Goal: Task Accomplishment & Management: Manage account settings

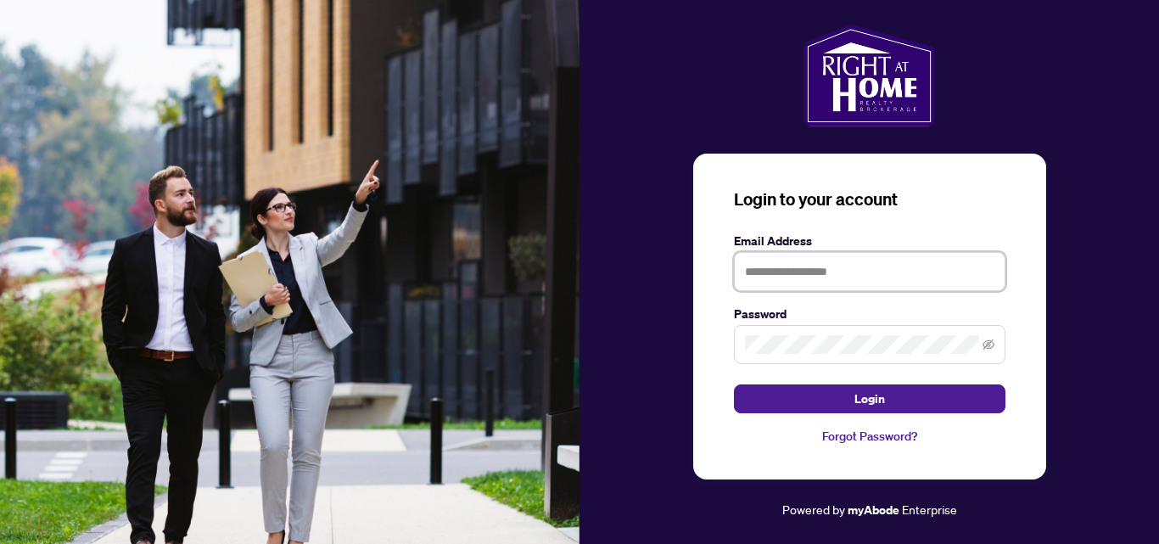
click at [766, 275] on input "text" at bounding box center [869, 271] width 271 height 39
type input "**********"
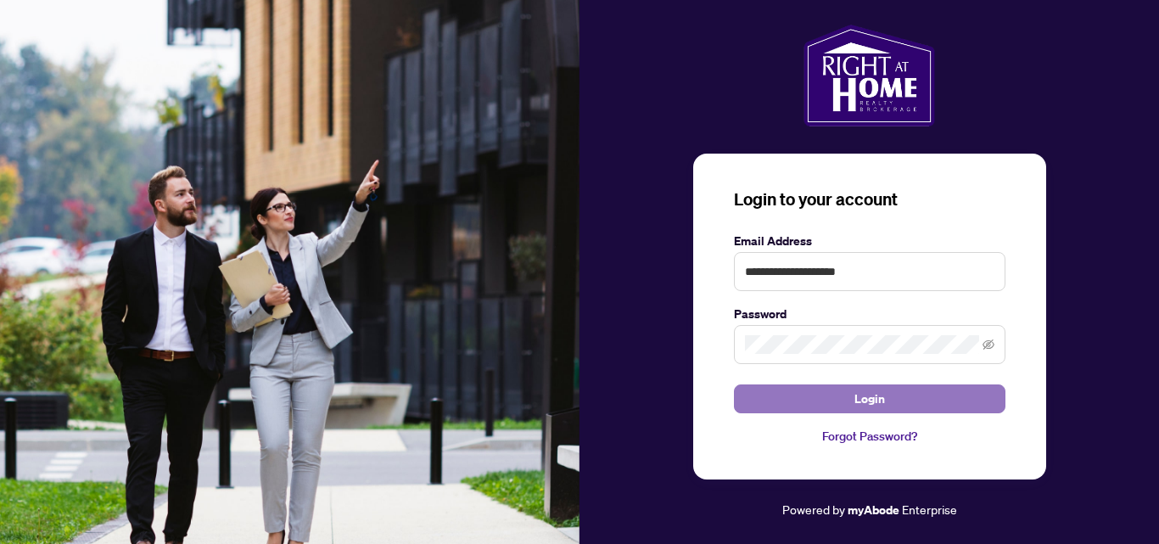
click at [830, 392] on button "Login" at bounding box center [869, 398] width 271 height 29
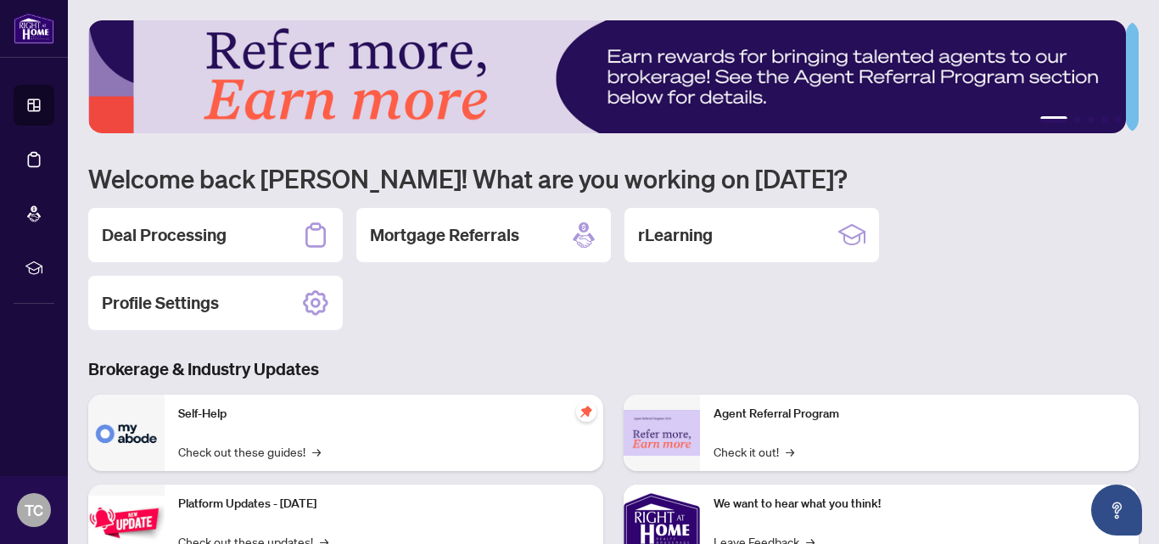
click at [1121, 218] on div "Deal Processing Mortgage Referrals rLearning Profile Settings" at bounding box center [613, 269] width 1050 height 122
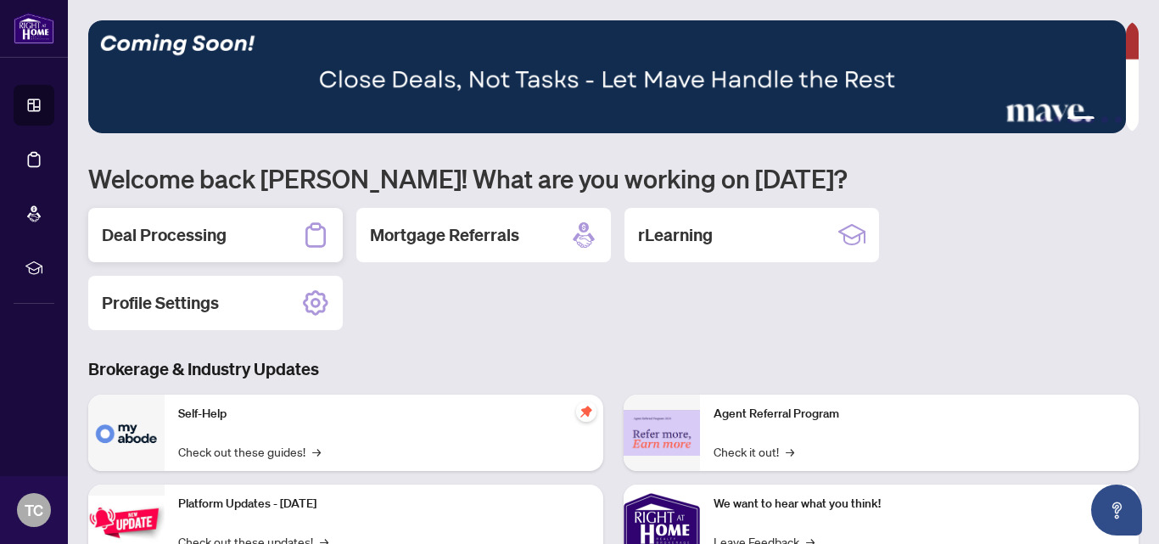
click at [207, 230] on h2 "Deal Processing" at bounding box center [164, 235] width 125 height 24
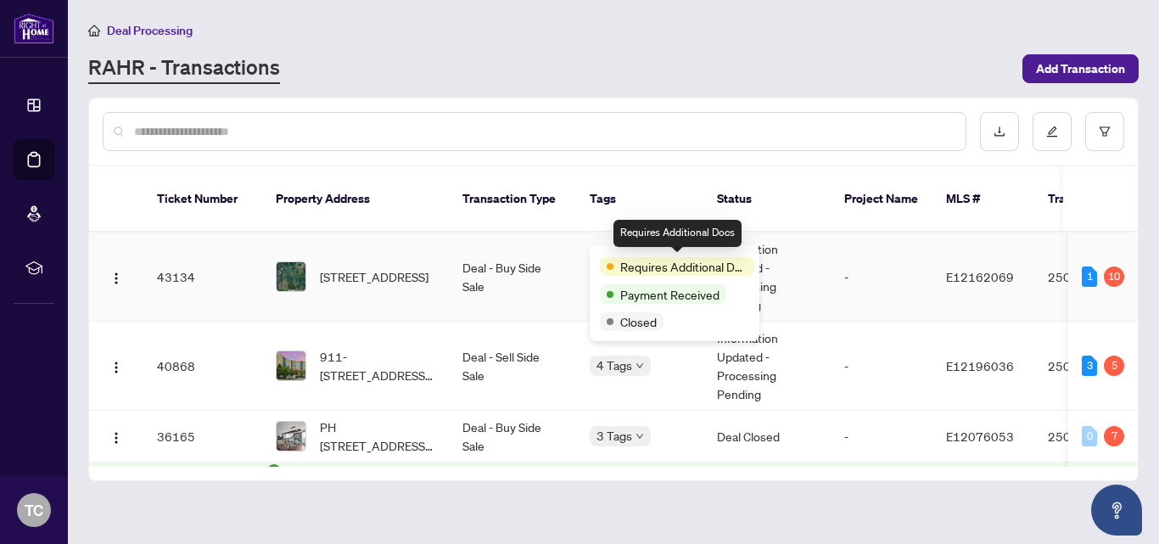
click at [641, 267] on span "Requires Additional Docs" at bounding box center [683, 266] width 127 height 19
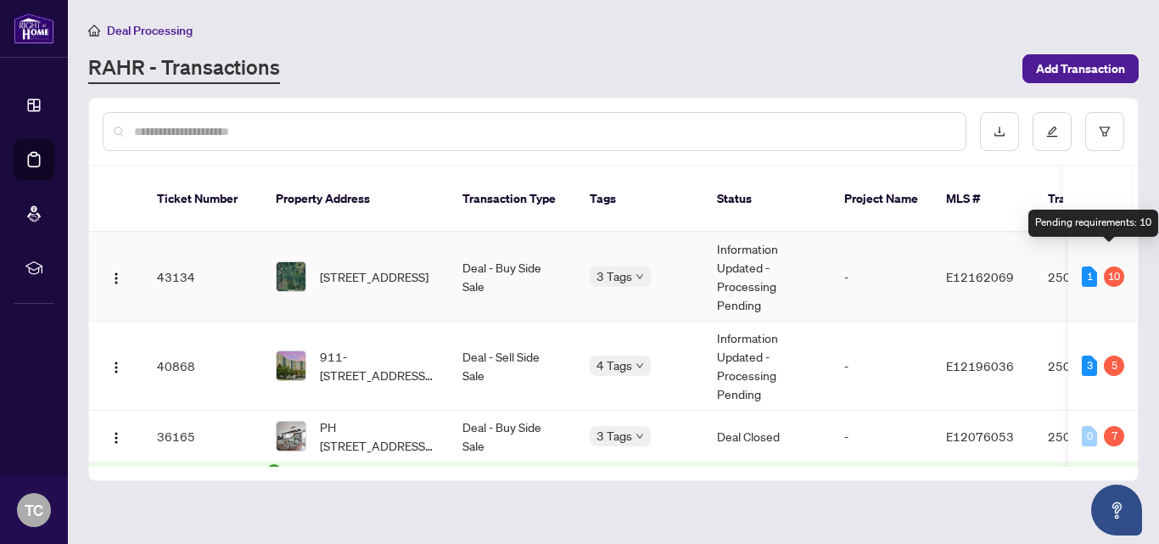
click at [1106, 266] on div "10" at bounding box center [1114, 276] width 20 height 20
click at [1082, 266] on div "1" at bounding box center [1089, 276] width 15 height 20
click at [1049, 254] on td "2509998" at bounding box center [1093, 276] width 119 height 89
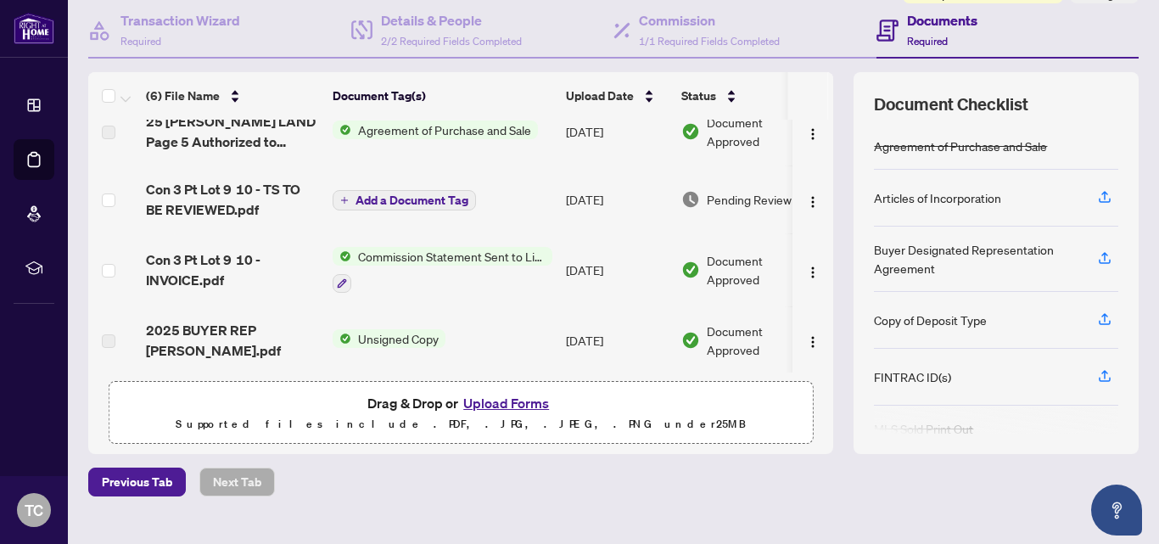
scroll to position [59, 0]
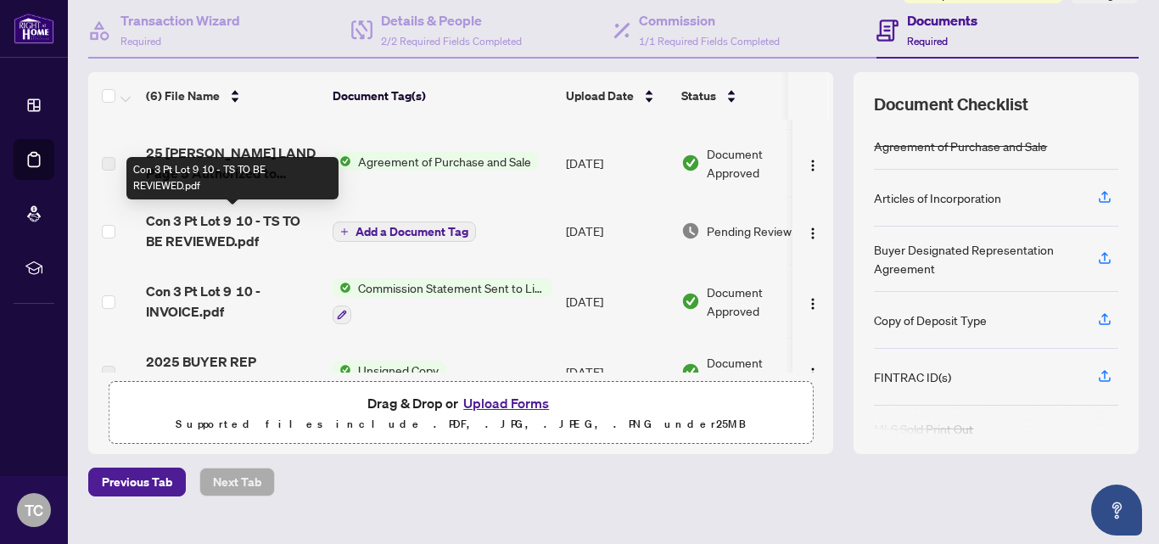
click at [197, 233] on span "Con 3 Pt Lot 9 10 - TS TO BE REVIEWED.pdf" at bounding box center [232, 230] width 173 height 41
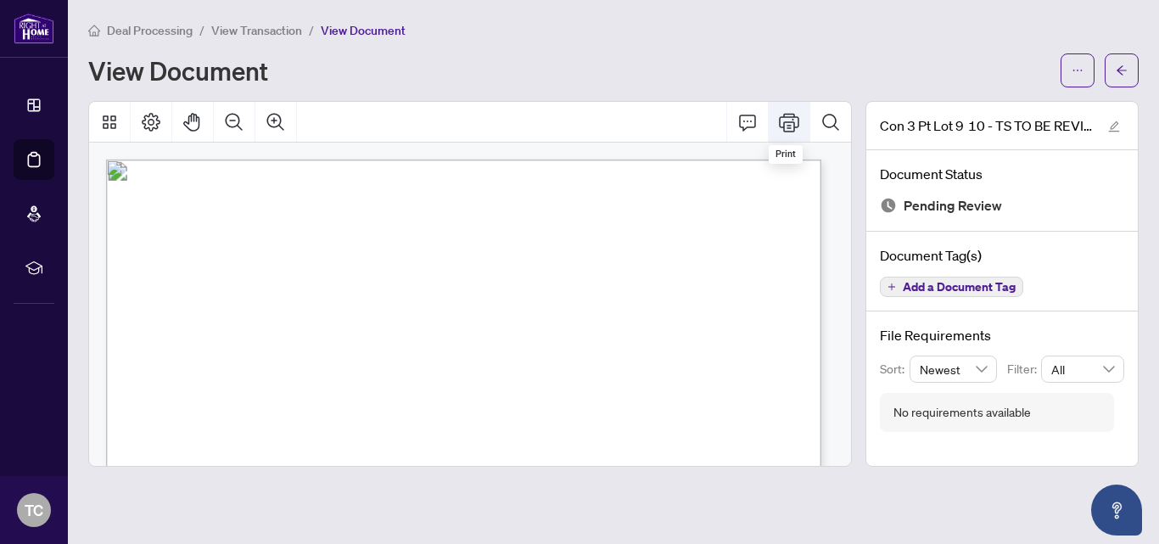
click at [788, 120] on icon "Print" at bounding box center [789, 122] width 20 height 20
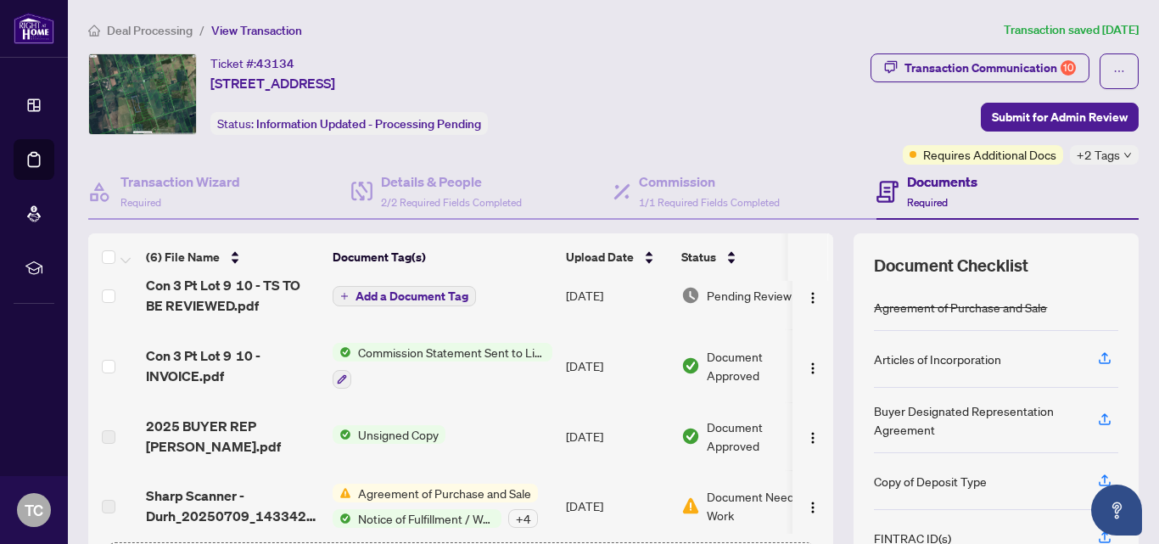
scroll to position [168, 0]
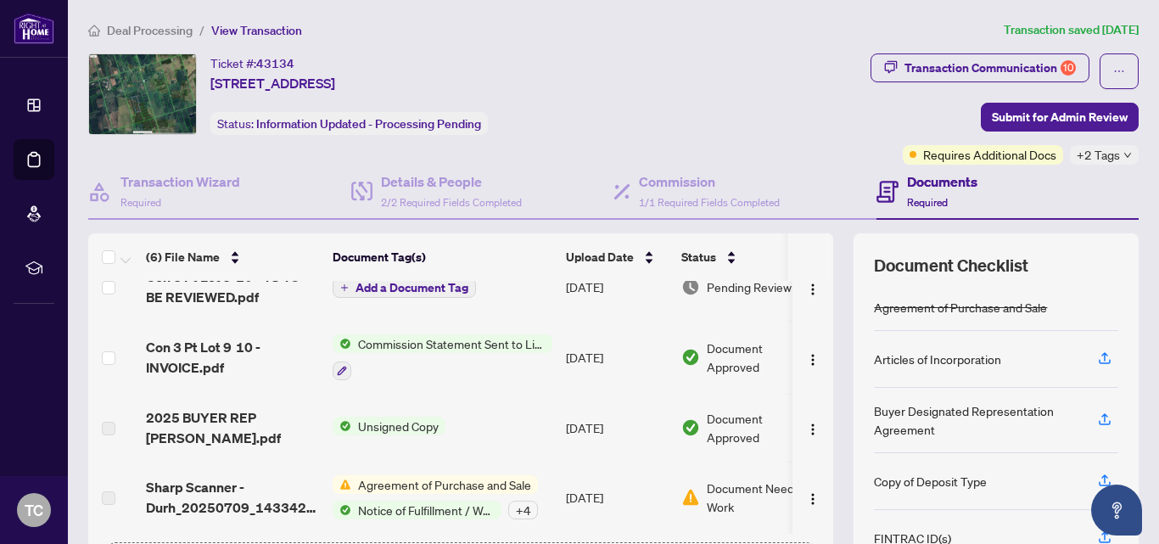
click at [423, 481] on span "Agreement of Purchase and Sale" at bounding box center [444, 484] width 187 height 19
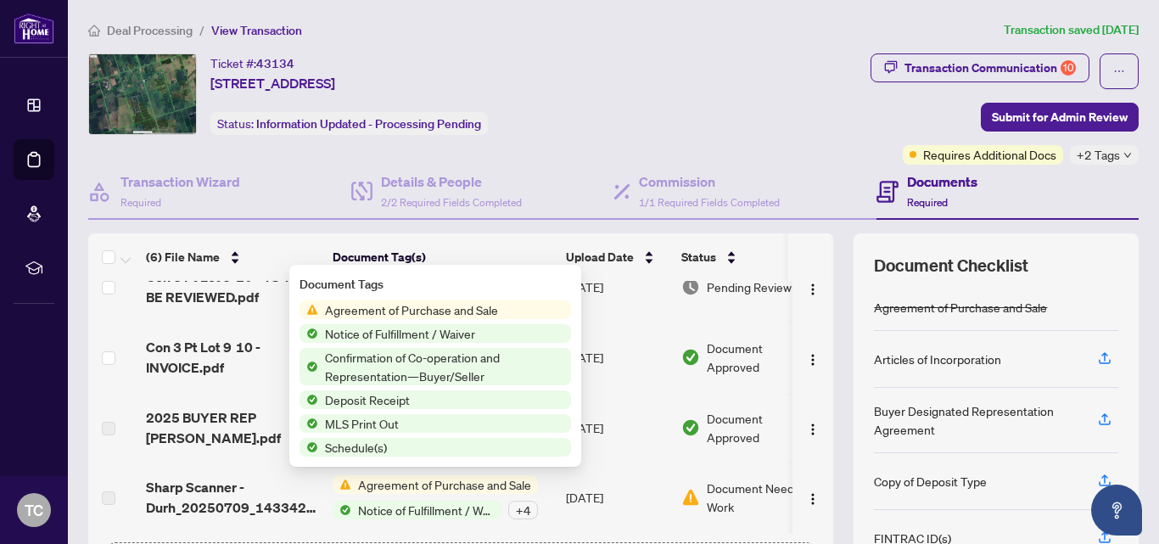
click at [389, 310] on span "Agreement of Purchase and Sale" at bounding box center [411, 309] width 187 height 19
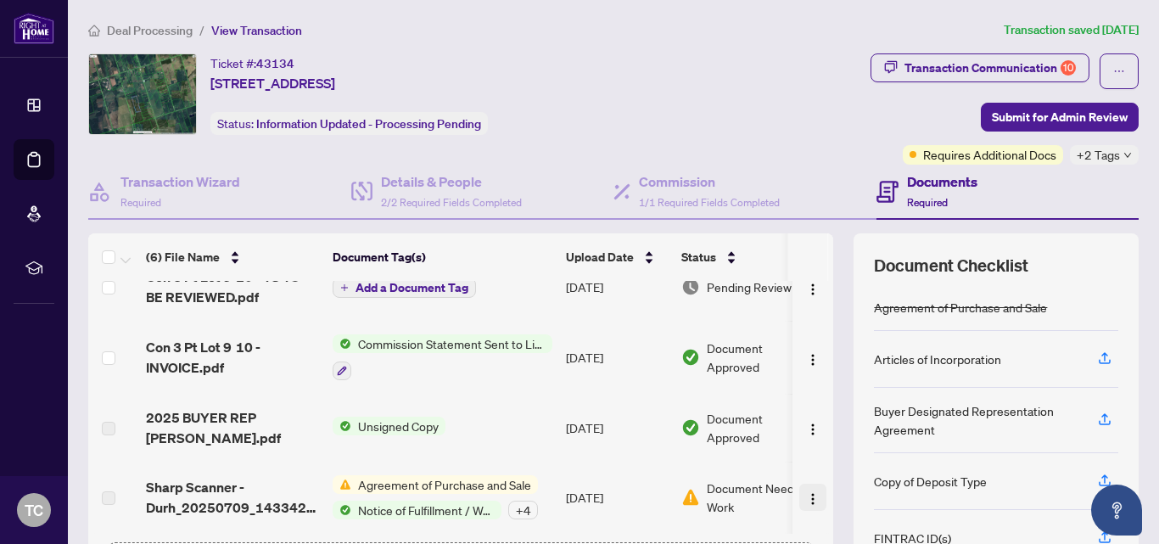
click at [806, 495] on img "button" at bounding box center [813, 499] width 14 height 14
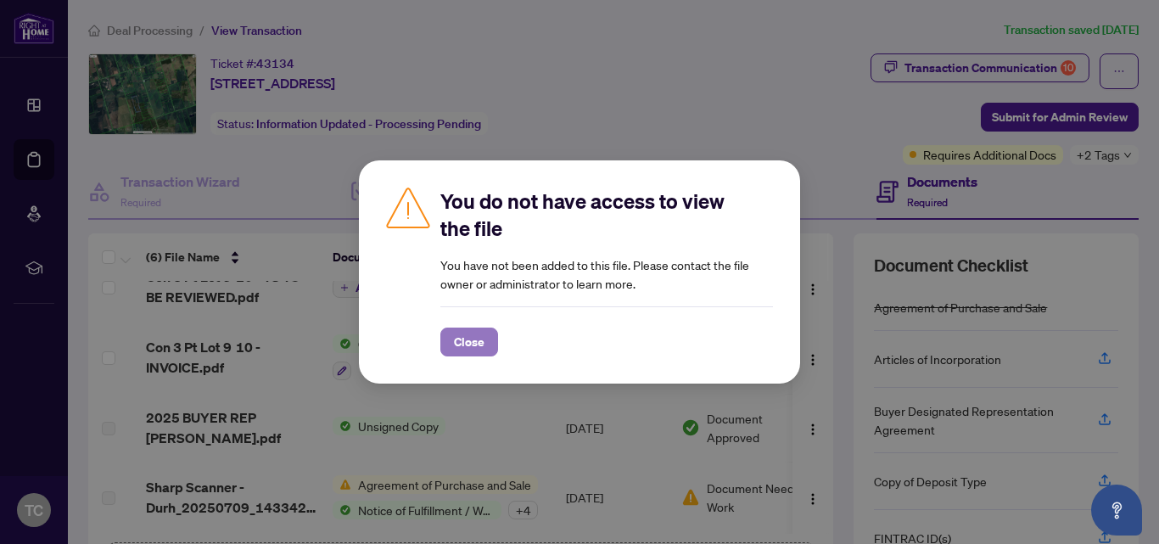
click at [449, 341] on button "Close" at bounding box center [469, 341] width 58 height 29
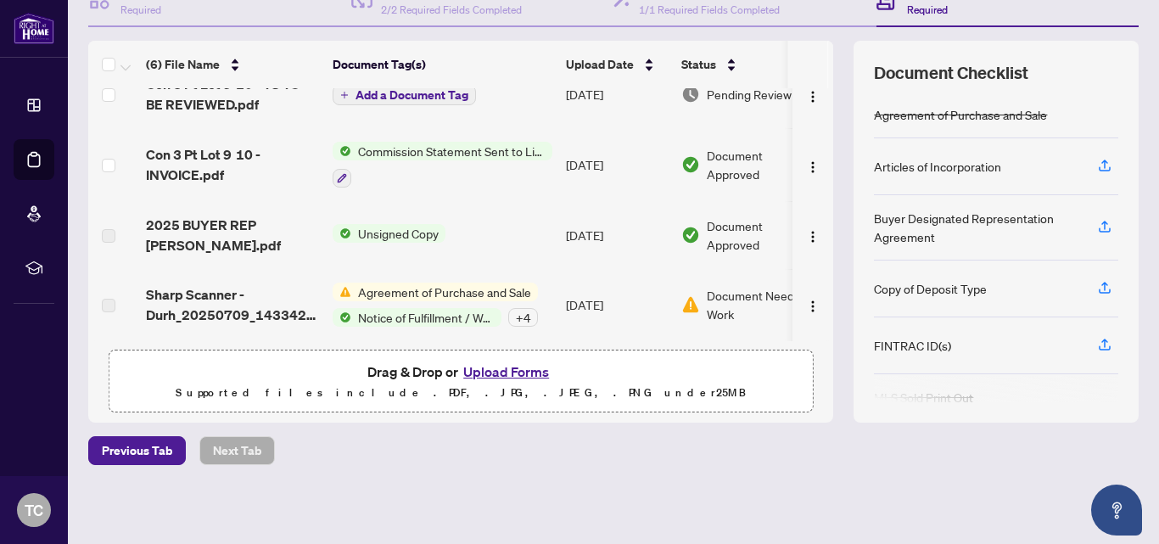
scroll to position [0, 0]
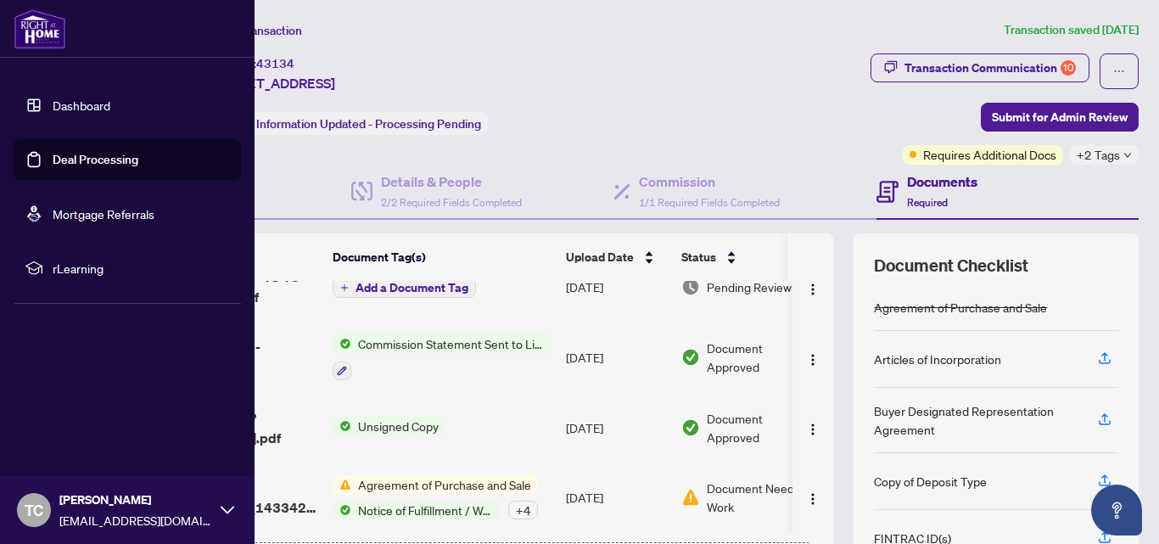
click at [224, 508] on icon at bounding box center [228, 510] width 14 height 14
click at [83, 404] on span "Logout" at bounding box center [68, 408] width 38 height 27
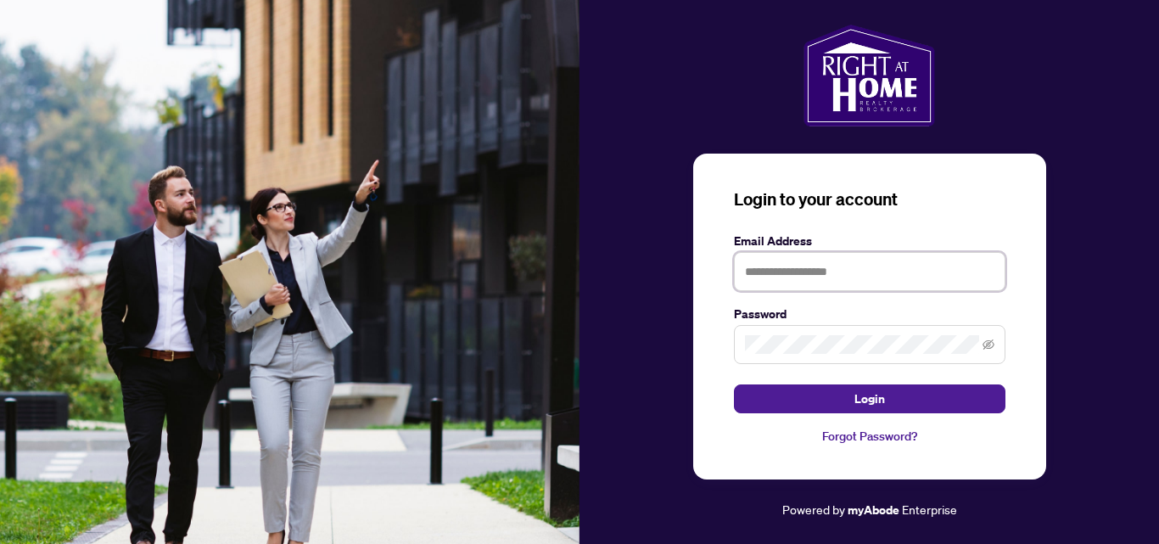
type input "**********"
